Goal: Check status: Check status

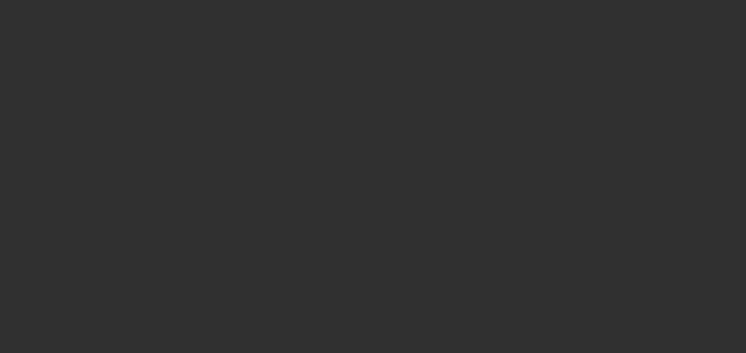
click at [426, 101] on div at bounding box center [373, 176] width 746 height 353
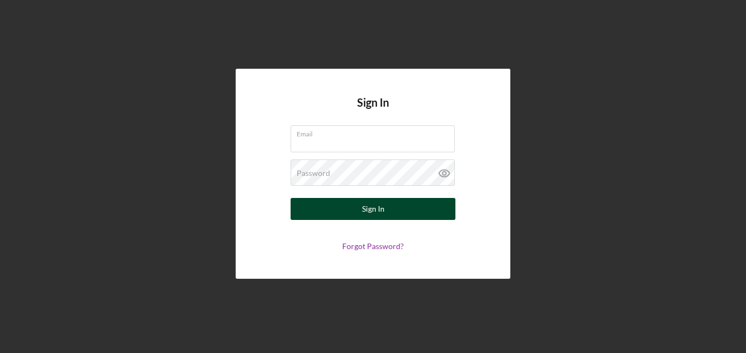
type input "[EMAIL_ADDRESS][DOMAIN_NAME]"
click at [384, 204] on button "Sign In" at bounding box center [373, 209] width 165 height 22
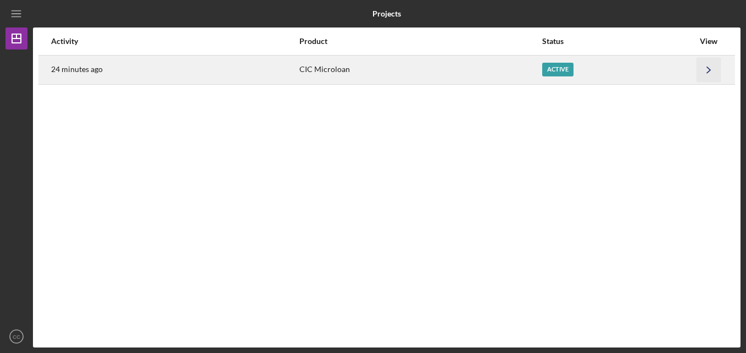
click at [709, 68] on polyline "button" at bounding box center [708, 69] width 3 height 6
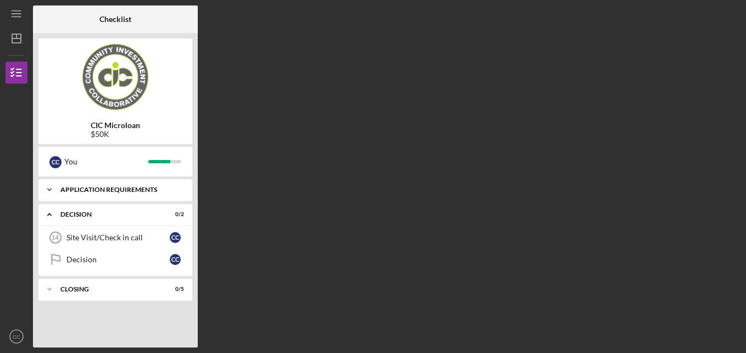
click at [113, 187] on div "APPLICATION REQUIREMENTS" at bounding box center [119, 189] width 118 height 7
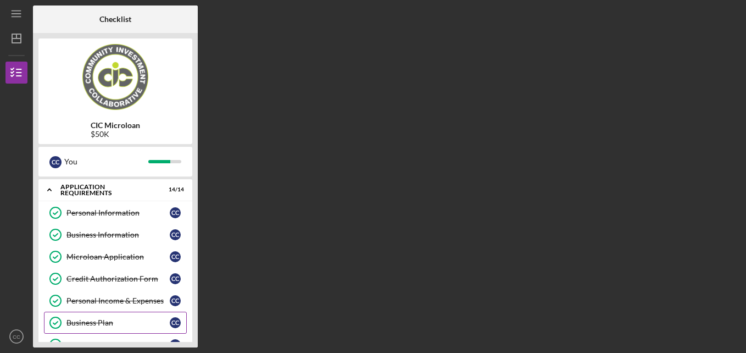
click at [109, 321] on div "Business Plan" at bounding box center [117, 322] width 103 height 9
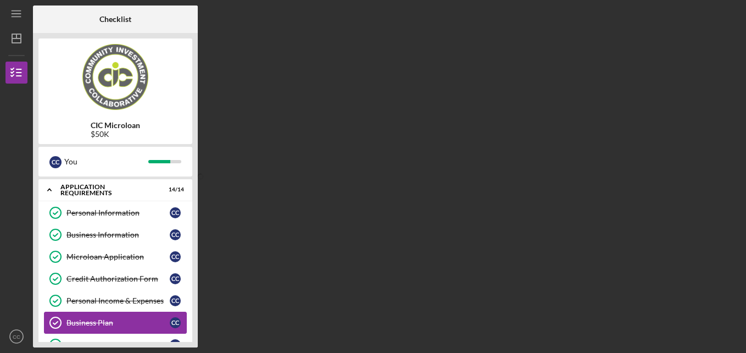
click at [109, 321] on div "Business Plan" at bounding box center [117, 322] width 103 height 9
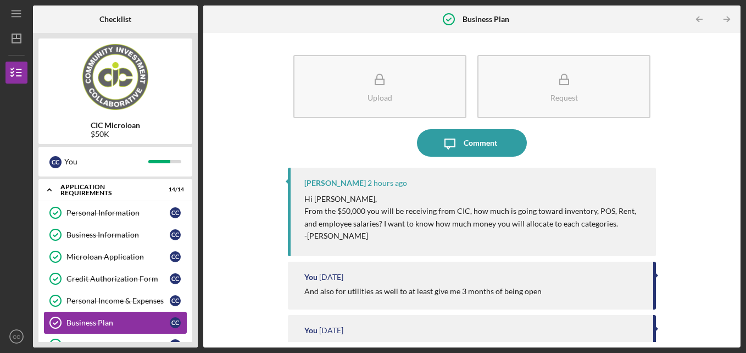
click at [109, 321] on div "Business Plan" at bounding box center [117, 322] width 103 height 9
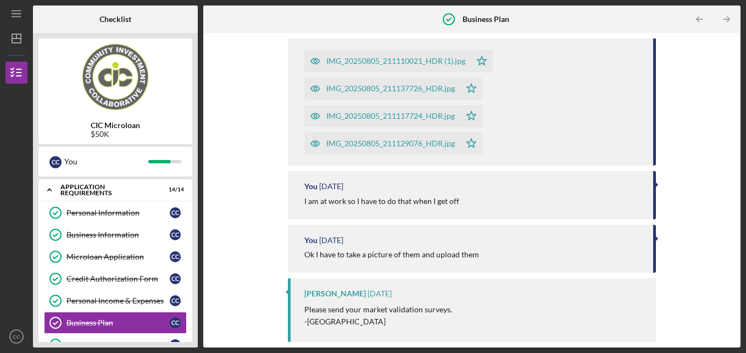
scroll to position [1858, 0]
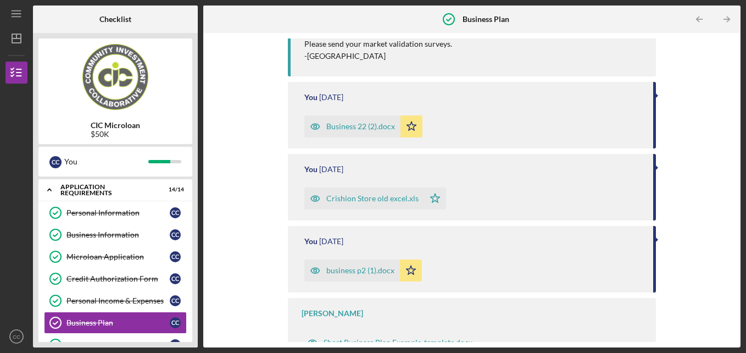
click at [354, 269] on div "business p2 (1).docx" at bounding box center [360, 270] width 68 height 9
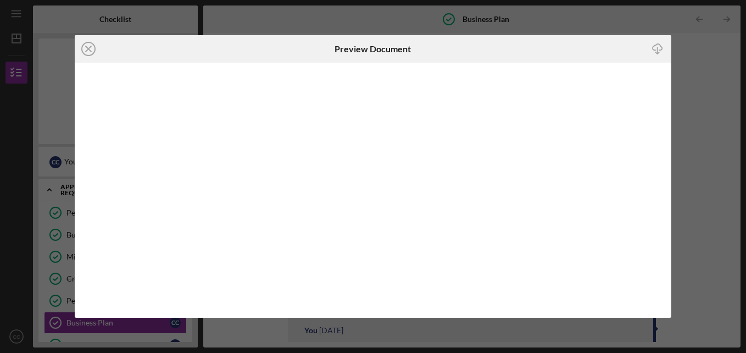
scroll to position [1870, 0]
click at [86, 46] on line at bounding box center [88, 48] width 5 height 5
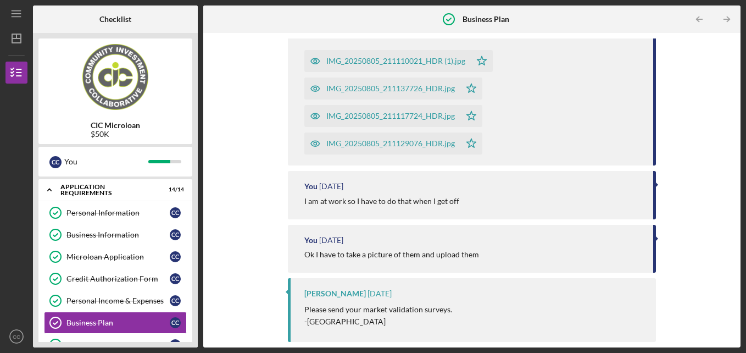
scroll to position [1858, 0]
